Goal: Task Accomplishment & Management: Complete application form

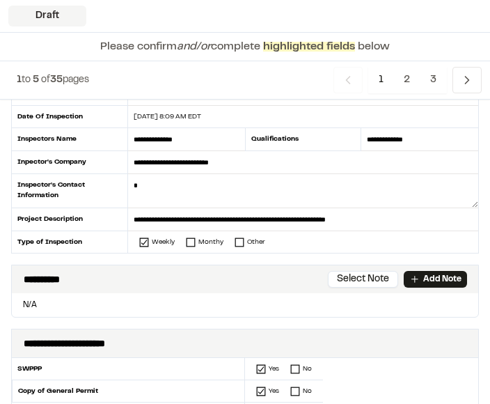
scroll to position [149, 0]
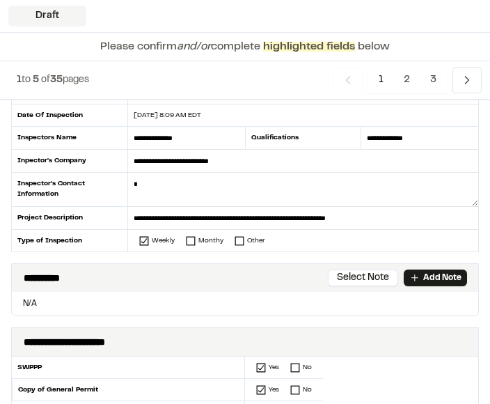
click at [176, 191] on textarea at bounding box center [303, 190] width 350 height 34
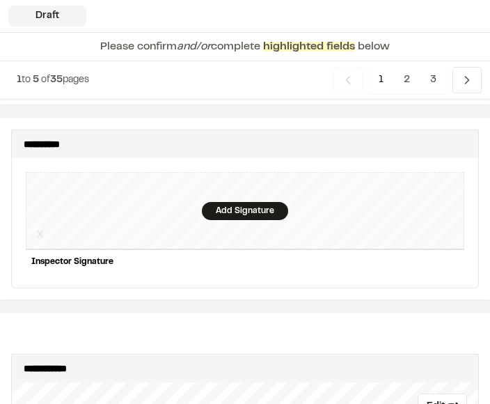
scroll to position [1525, 0]
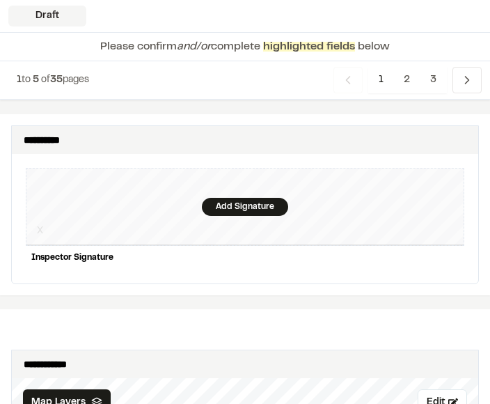
type textarea "**********"
click at [238, 198] on div "Add Signature" at bounding box center [245, 207] width 86 height 18
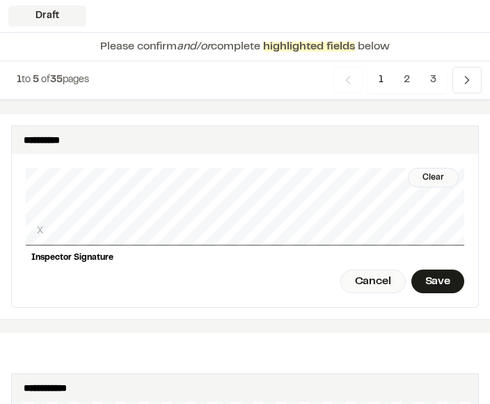
click at [442, 270] on div "Save" at bounding box center [438, 282] width 53 height 24
click at [367, 270] on div "Done" at bounding box center [360, 282] width 56 height 24
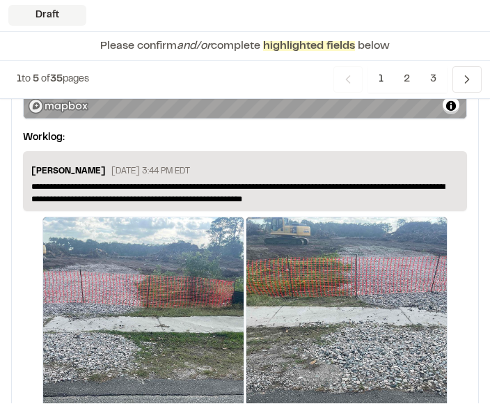
scroll to position [2800, 0]
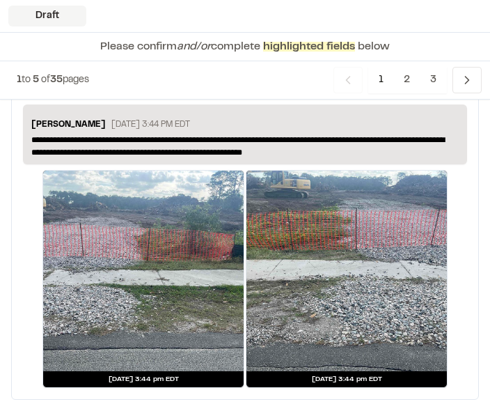
click at [405, 80] on span "2" at bounding box center [407, 80] width 27 height 26
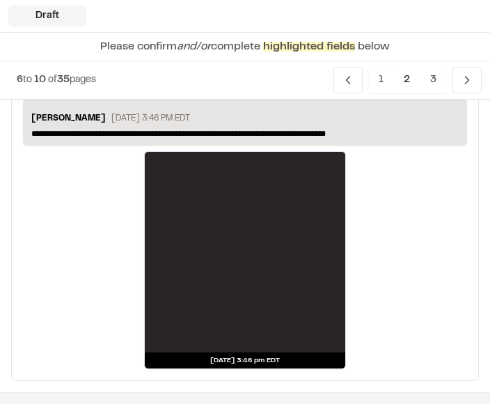
scroll to position [3154, 0]
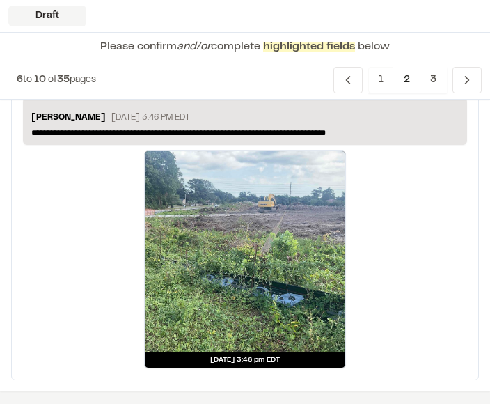
click at [429, 83] on span "3" at bounding box center [433, 80] width 27 height 26
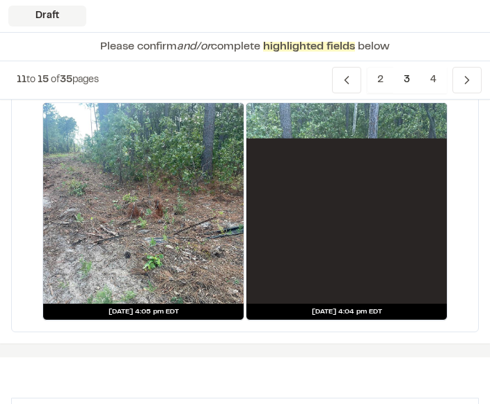
scroll to position [2417, 0]
